Goal: Task Accomplishment & Management: Manage account settings

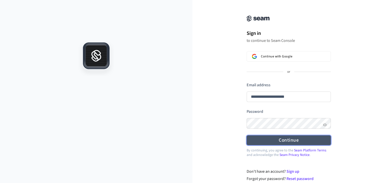
click at [290, 116] on form "**********" at bounding box center [289, 113] width 84 height 63
click at [293, 143] on button "Continue" at bounding box center [289, 140] width 84 height 10
type input "**********"
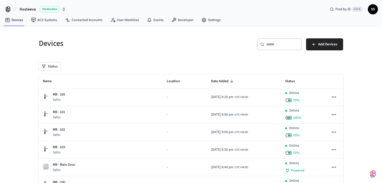
click at [48, 9] on span "Production" at bounding box center [50, 9] width 20 height 7
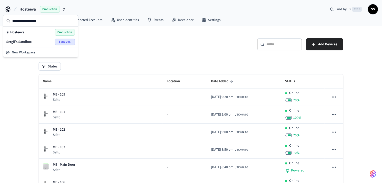
click at [65, 44] on span "Sandbox" at bounding box center [65, 42] width 20 height 7
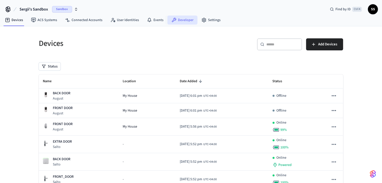
click at [180, 20] on link "Developer" at bounding box center [183, 20] width 30 height 9
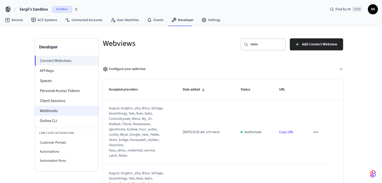
click at [76, 113] on li "Webhooks" at bounding box center [67, 111] width 64 height 10
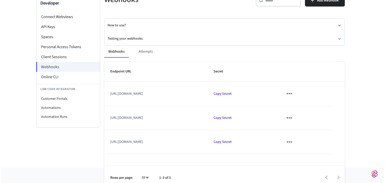
scroll to position [50, 0]
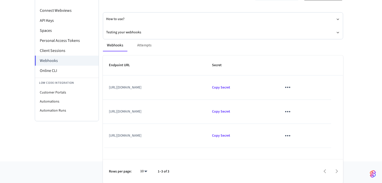
click at [307, 83] on td "sticky table" at bounding box center [303, 87] width 55 height 24
click at [292, 85] on icon "sticky table" at bounding box center [288, 87] width 8 height 8
click at [316, 104] on li "Edit" at bounding box center [314, 102] width 24 height 14
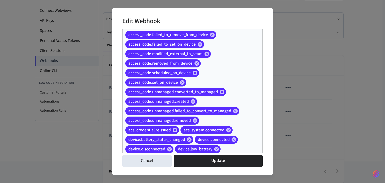
scroll to position [79, 0]
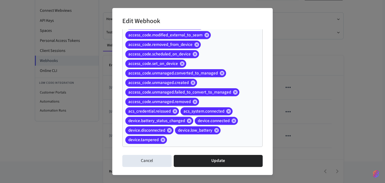
click at [206, 143] on input "Event Types" at bounding box center [207, 140] width 79 height 9
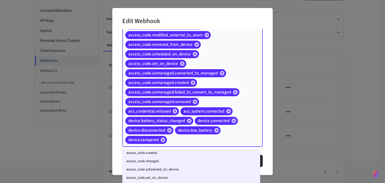
scroll to position [36, 0]
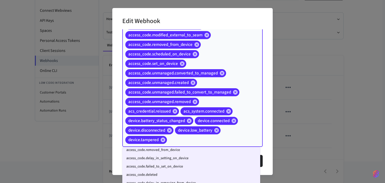
paste input "**********"
type input "**********"
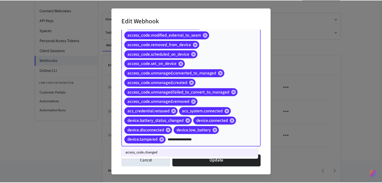
scroll to position [0, 0]
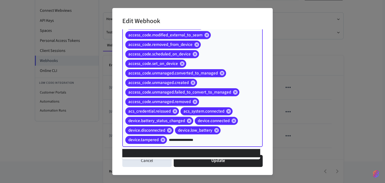
click at [202, 150] on li "access_code.changed" at bounding box center [191, 153] width 138 height 8
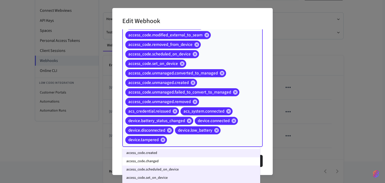
click at [206, 144] on input "Event Types" at bounding box center [207, 140] width 79 height 9
click at [184, 161] on li "access_code.changed" at bounding box center [191, 161] width 138 height 8
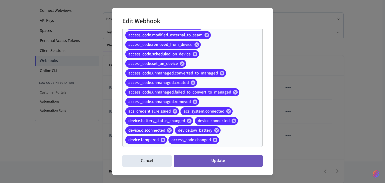
click at [223, 159] on button "Update" at bounding box center [218, 161] width 89 height 12
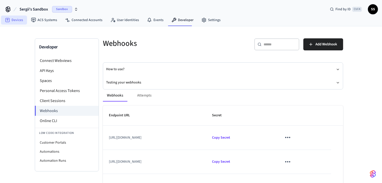
click at [18, 22] on link "Devices" at bounding box center [14, 20] width 26 height 9
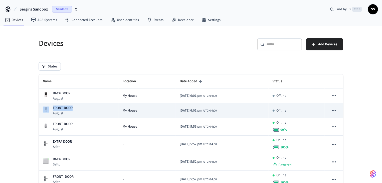
drag, startPoint x: 80, startPoint y: 107, endPoint x: 47, endPoint y: 108, distance: 32.6
click at [47, 108] on div "FRONT DOOR August" at bounding box center [79, 111] width 72 height 10
copy div "FRONT DOOR"
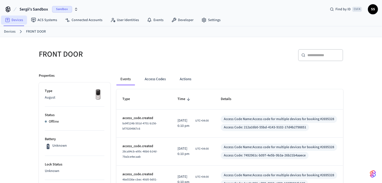
click at [10, 19] on link "Devices" at bounding box center [14, 20] width 26 height 9
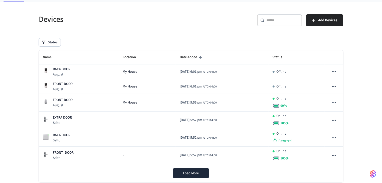
scroll to position [36, 0]
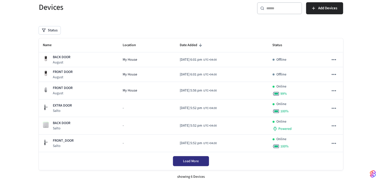
click at [190, 162] on div "Load More" at bounding box center [191, 161] width 305 height 18
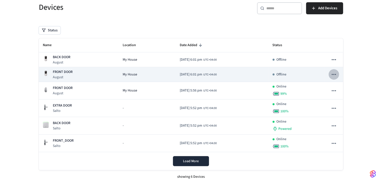
click at [338, 72] on button "sticky table" at bounding box center [334, 74] width 11 height 11
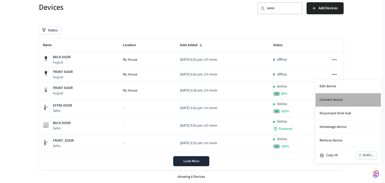
click at [338, 103] on li "Connect device" at bounding box center [348, 100] width 65 height 14
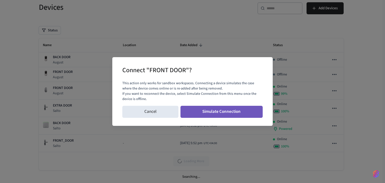
click at [197, 114] on button "Simulate Connection" at bounding box center [221, 112] width 82 height 12
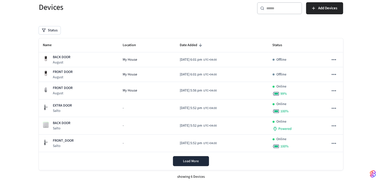
click at [382, 86] on div "Devices ​ ​ Add Devices Status Name Location Date Added Status BACK DOOR August…" at bounding box center [191, 86] width 382 height 193
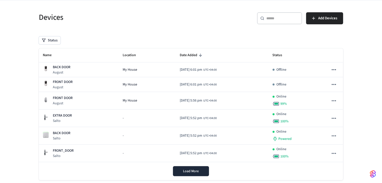
scroll to position [36, 0]
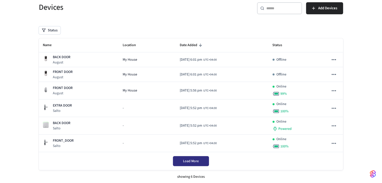
click at [197, 159] on div "Load More" at bounding box center [191, 161] width 305 height 18
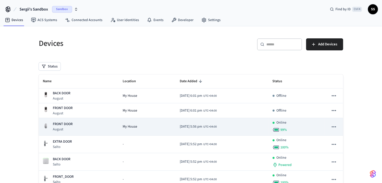
click at [255, 122] on td "2025/02/24 at 5:56 pm UTC+04:00" at bounding box center [222, 127] width 93 height 18
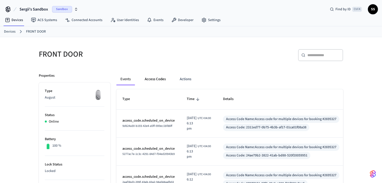
click at [152, 79] on button "Access Codes" at bounding box center [155, 79] width 29 height 12
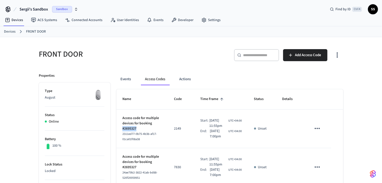
drag, startPoint x: 139, startPoint y: 128, endPoint x: 123, endPoint y: 128, distance: 16.0
click at [123, 128] on p "Access code for multiple devices for booking #2695327" at bounding box center [143, 124] width 40 height 16
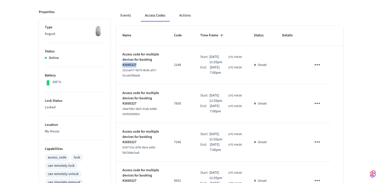
scroll to position [64, 0]
drag, startPoint x: 182, startPoint y: 64, endPoint x: 164, endPoint y: 64, distance: 18.8
click at [164, 64] on tr "Access code for multiple devices for booking #2695327 2311ed77-0b75-4b3b-af17-0…" at bounding box center [230, 64] width 227 height 39
click at [180, 64] on p "2149" at bounding box center [181, 64] width 14 height 5
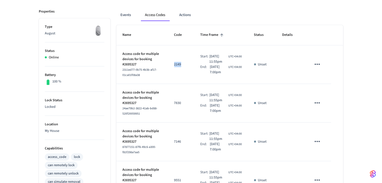
drag, startPoint x: 180, startPoint y: 64, endPoint x: 172, endPoint y: 64, distance: 7.5
click at [174, 64] on p "2149" at bounding box center [181, 64] width 14 height 5
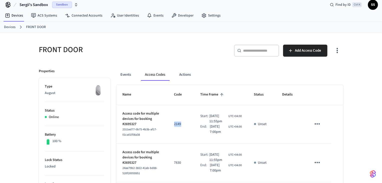
scroll to position [0, 0]
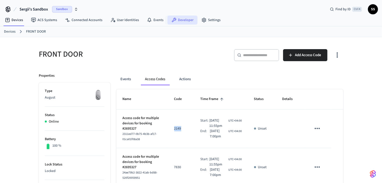
click at [182, 18] on link "Developer" at bounding box center [183, 20] width 30 height 9
